Goal: Task Accomplishment & Management: Use online tool/utility

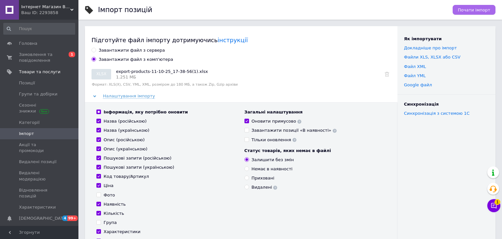
click at [472, 9] on span "Почати імпорт" at bounding box center [474, 10] width 32 height 5
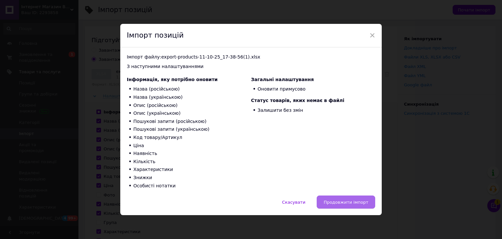
click at [338, 202] on span "Продовжити імпорт" at bounding box center [346, 202] width 45 height 5
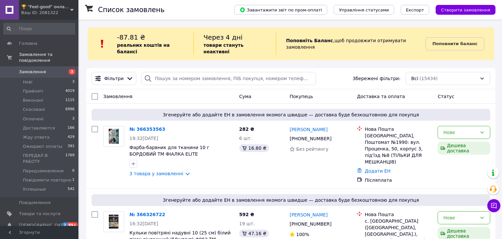
click at [74, 3] on div "🏆 "Feel-good" онлайн-магазин Ваш ID: 2081322" at bounding box center [49, 10] width 60 height 20
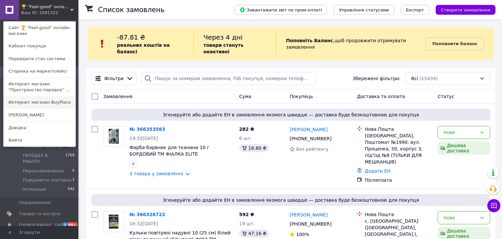
click at [57, 105] on link "Интернет магазин BuyPlace" at bounding box center [40, 102] width 72 height 12
